Goal: Task Accomplishment & Management: Use online tool/utility

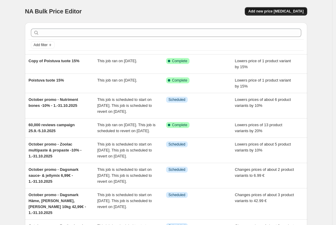
click at [284, 11] on span "Add new price [MEDICAL_DATA]" at bounding box center [276, 11] width 55 height 5
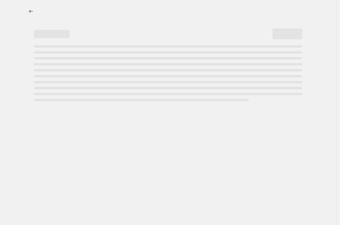
select select "percentage"
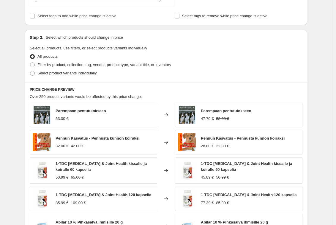
scroll to position [241, 0]
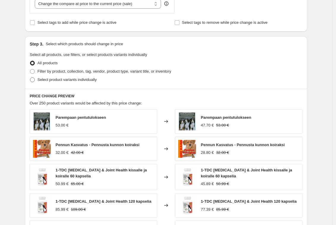
click at [59, 78] on span "Select product variants individually" at bounding box center [66, 79] width 59 height 4
click at [30, 78] on input "Select product variants individually" at bounding box center [30, 77] width 0 height 0
radio input "true"
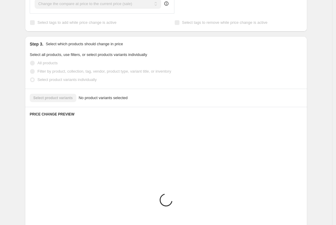
scroll to position [238, 0]
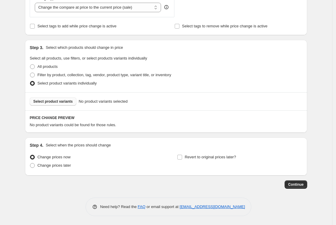
click at [54, 101] on span "Select product variants" at bounding box center [53, 101] width 40 height 5
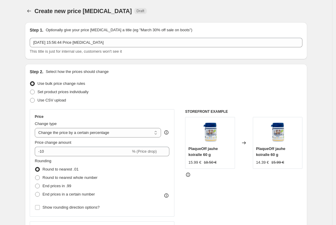
scroll to position [0, 0]
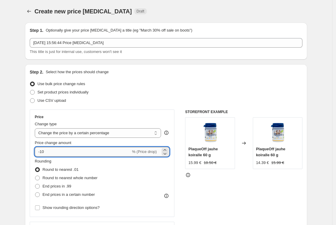
drag, startPoint x: 43, startPoint y: 150, endPoint x: 73, endPoint y: 150, distance: 30.3
click at [73, 150] on input "-10" at bounding box center [83, 152] width 96 height 10
type input "-20"
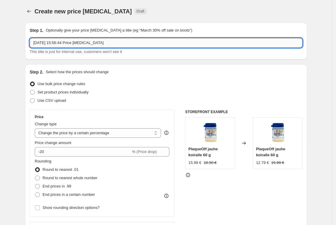
click at [123, 41] on input "[DATE] 15:56:44 Price [MEDICAL_DATA]" at bounding box center [166, 43] width 273 height 10
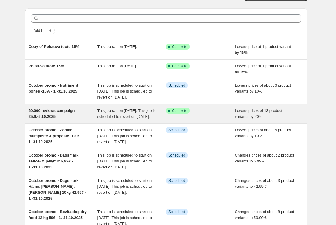
scroll to position [15, 0]
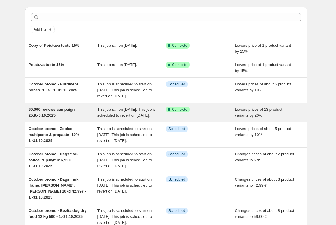
click at [53, 118] on div "60,000 reviews campaign 25.9.-5.10.2025" at bounding box center [63, 112] width 69 height 12
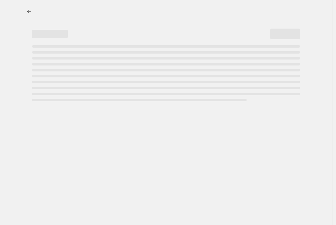
select select "percentage"
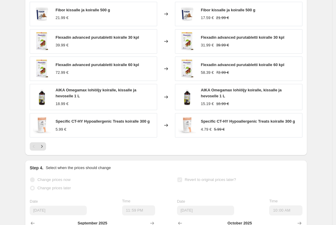
scroll to position [450, 0]
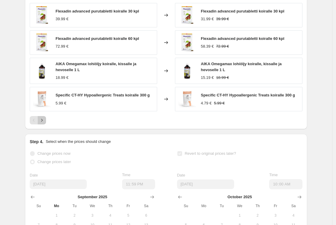
click at [43, 123] on icon "Next" at bounding box center [42, 120] width 6 height 6
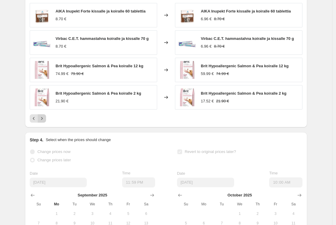
click at [45, 121] on icon "Next" at bounding box center [42, 118] width 6 height 6
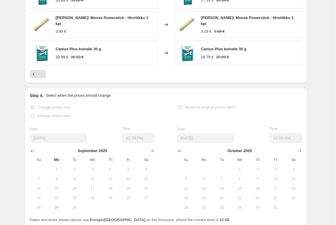
scroll to position [444, 0]
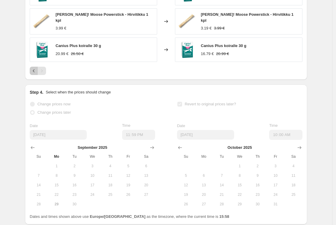
click at [35, 74] on icon "Previous" at bounding box center [34, 71] width 6 height 6
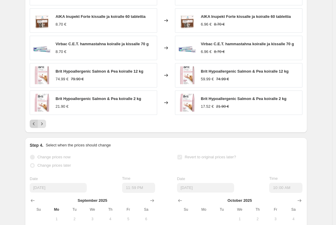
click at [36, 127] on icon "Previous" at bounding box center [34, 124] width 6 height 6
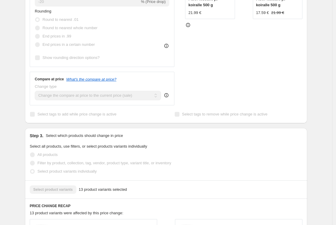
scroll to position [0, 0]
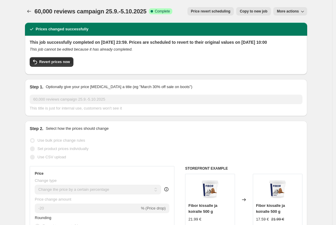
click at [306, 12] on icon "button" at bounding box center [303, 11] width 6 height 6
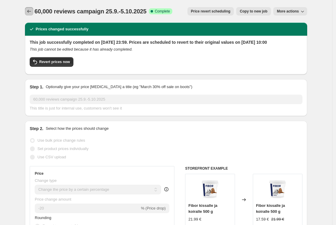
click at [32, 11] on icon "Price change jobs" at bounding box center [29, 11] width 6 height 6
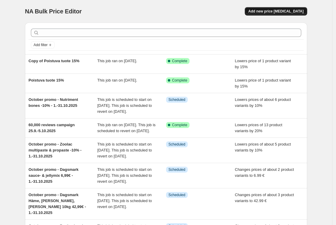
click at [293, 11] on span "Add new price [MEDICAL_DATA]" at bounding box center [276, 11] width 55 height 5
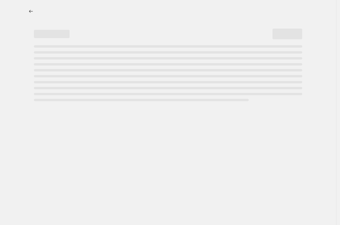
select select "percentage"
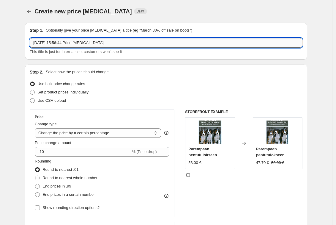
click at [87, 46] on input "[DATE] 15:56:44 Price [MEDICAL_DATA]" at bounding box center [166, 43] width 273 height 10
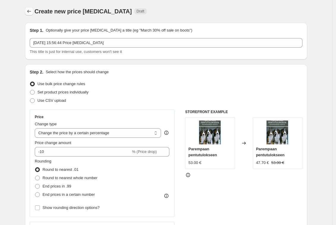
click at [28, 10] on icon "Price change jobs" at bounding box center [29, 11] width 6 height 6
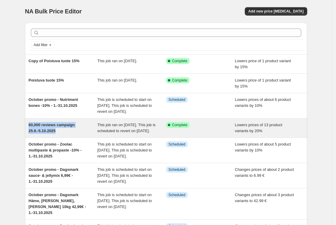
drag, startPoint x: 65, startPoint y: 136, endPoint x: 31, endPoint y: 130, distance: 34.4
click at [31, 130] on div "60,000 reviews campaign 25.9.-5.10.2025" at bounding box center [63, 128] width 69 height 12
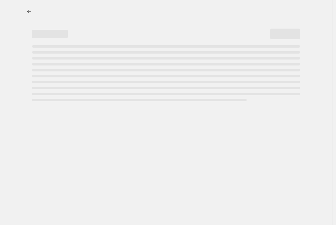
select select "percentage"
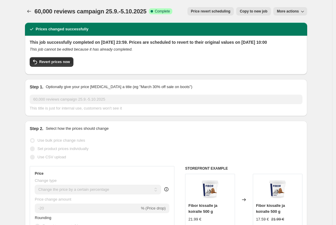
click at [74, 11] on span "60,000 reviews campaign 25.9.-5.10.2025" at bounding box center [90, 11] width 112 height 7
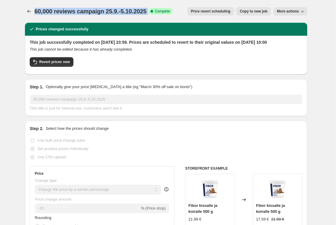
click at [74, 11] on span "60,000 reviews campaign 25.9.-5.10.2025" at bounding box center [90, 11] width 112 height 7
copy span "60,000 reviews campaign 25.9.-5.10.2025"
click at [30, 10] on icon "Price change jobs" at bounding box center [29, 11] width 4 height 3
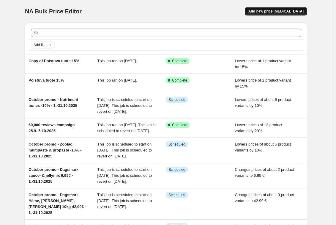
click at [267, 14] on button "Add new price [MEDICAL_DATA]" at bounding box center [276, 11] width 62 height 8
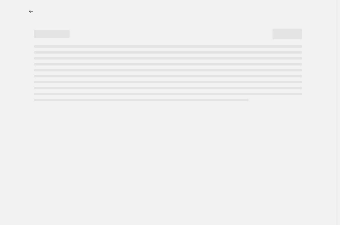
select select "percentage"
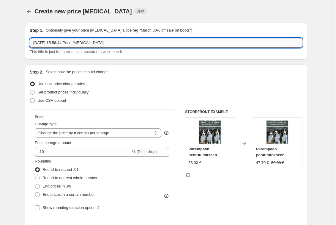
click at [73, 42] on input "[DATE] 15:56:44 Price [MEDICAL_DATA]" at bounding box center [166, 43] width 273 height 10
paste input "60,000 reviews campaign 25.9.-5.10.2025"
click at [37, 42] on input "60,000 reviews campaign 25.9.-5.10.2025" at bounding box center [166, 43] width 273 height 10
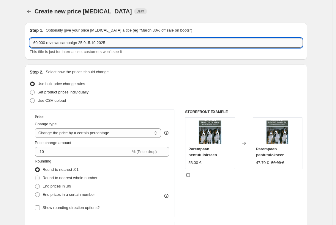
click at [131, 43] on input "60,000 reviews campaign 25.9.-5.10.2025" at bounding box center [166, 43] width 273 height 10
type input "60,000 reviews campaign 25.9.-5.10.2025 - PlaqueOff"
click at [162, 75] on div "Step 2. Select how the prices should change Use bulk price change rules Set pro…" at bounding box center [166, 168] width 273 height 199
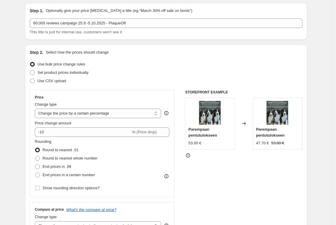
scroll to position [21, 0]
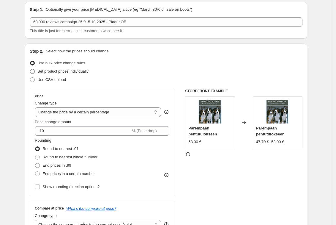
click at [56, 71] on span "Set product prices individually" at bounding box center [62, 71] width 51 height 4
click at [30, 69] on input "Set product prices individually" at bounding box center [30, 69] width 0 height 0
radio input "true"
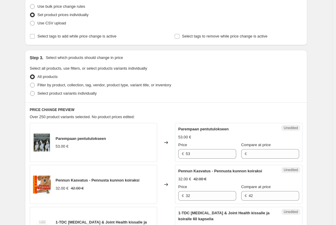
scroll to position [91, 0]
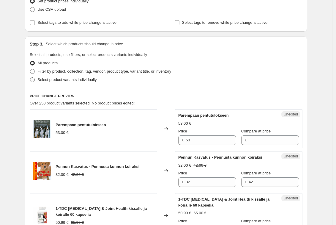
click at [89, 79] on span "Select product variants individually" at bounding box center [66, 79] width 59 height 4
click at [30, 78] on input "Select product variants individually" at bounding box center [30, 77] width 0 height 0
radio input "true"
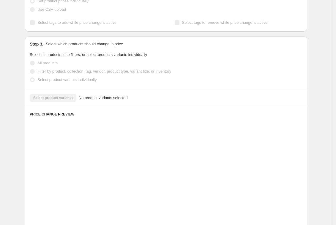
scroll to position [87, 0]
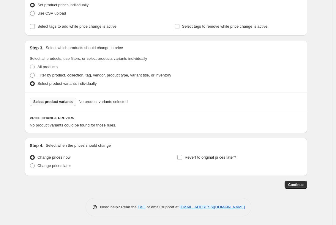
click at [54, 102] on span "Select product variants" at bounding box center [53, 101] width 40 height 5
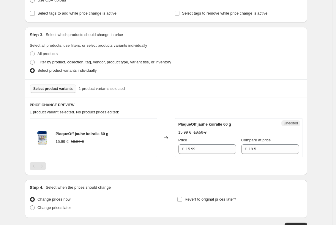
scroll to position [103, 0]
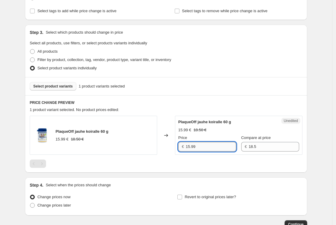
click at [194, 147] on input "15.99" at bounding box center [211, 147] width 51 height 10
click at [249, 146] on input "18.5" at bounding box center [274, 147] width 51 height 10
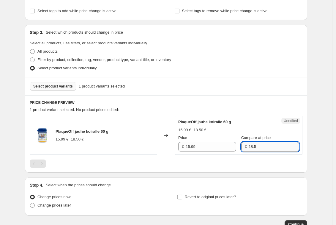
click at [249, 146] on input "18.5" at bounding box center [274, 147] width 51 height 10
paste input "5.99"
type input "15.99"
click at [201, 147] on input "15.99" at bounding box center [211, 147] width 51 height 10
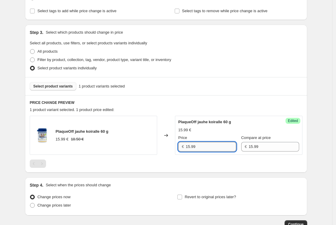
click at [201, 147] on input "15.99" at bounding box center [211, 147] width 51 height 10
type input "12.79"
click at [122, 192] on div "Step 4. Select when the prices should change Change prices now Change prices la…" at bounding box center [166, 196] width 273 height 29
click at [197, 197] on span "Revert to original prices later?" at bounding box center [210, 196] width 51 height 4
click at [182, 197] on input "Revert to original prices later?" at bounding box center [180, 196] width 5 height 5
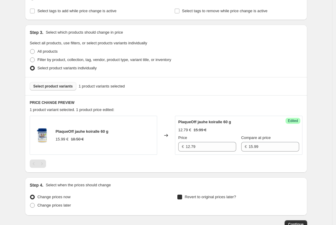
checkbox input "true"
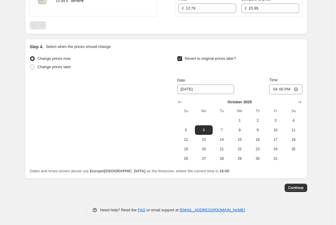
scroll to position [244, 0]
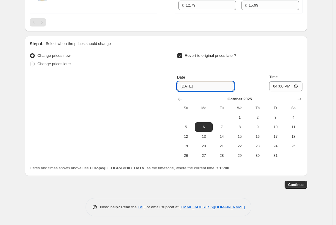
click at [207, 87] on input "[DATE]" at bounding box center [205, 86] width 57 height 10
click at [197, 87] on input "[DATE]" at bounding box center [205, 86] width 57 height 10
click at [282, 86] on input "16:00" at bounding box center [285, 86] width 33 height 10
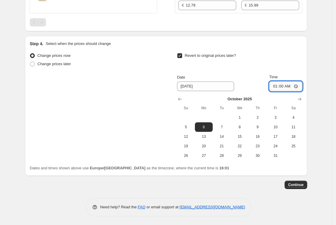
type input "10:00"
click at [302, 184] on span "Continue" at bounding box center [295, 184] width 15 height 5
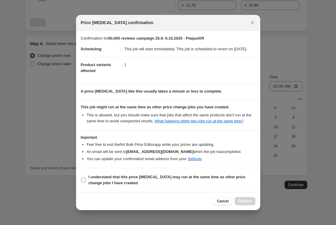
click at [121, 185] on b "I understand that this price [MEDICAL_DATA] may run at the same time as other p…" at bounding box center [167, 180] width 157 height 10
click at [86, 182] on input "I understand that this price [MEDICAL_DATA] may run at the same time as other p…" at bounding box center [83, 180] width 5 height 5
checkbox input "true"
click at [249, 203] on span "Confirm" at bounding box center [245, 201] width 14 height 5
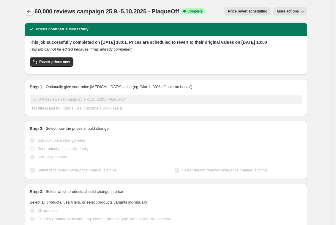
click at [30, 11] on icon "Price change jobs" at bounding box center [29, 11] width 4 height 3
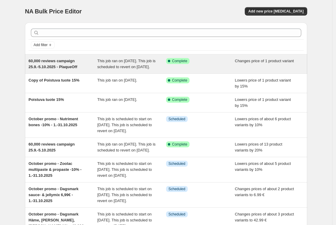
click at [61, 67] on span "60,000 reviews campaign 25.9.-5.10.2025 - PlaqueOff" at bounding box center [53, 64] width 49 height 10
